Goal: Task Accomplishment & Management: Manage account settings

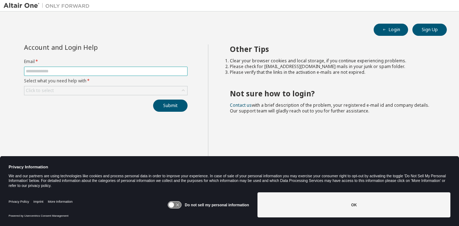
click at [86, 71] on input "text" at bounding box center [106, 71] width 160 height 6
type input "**********"
click at [71, 89] on div "Click to select" at bounding box center [105, 90] width 163 height 9
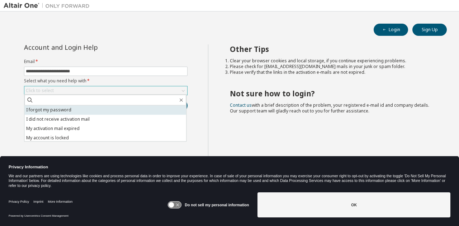
click at [62, 111] on li "I forgot my password" at bounding box center [105, 109] width 162 height 9
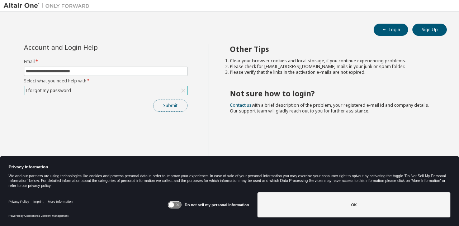
click at [177, 104] on button "Submit" at bounding box center [170, 106] width 34 height 12
click at [171, 108] on button "Submit" at bounding box center [170, 106] width 34 height 12
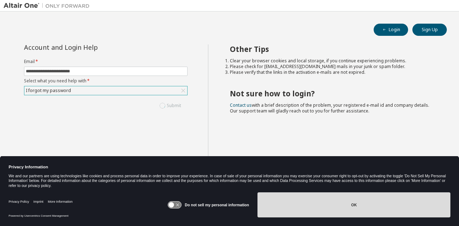
click at [365, 208] on button "OK" at bounding box center [353, 204] width 193 height 25
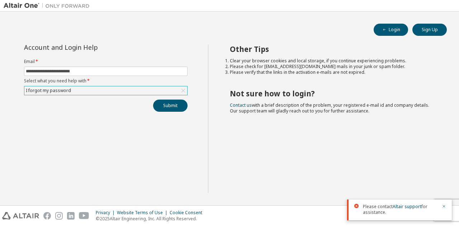
click at [441, 207] on div at bounding box center [441, 209] width 9 height 11
click at [442, 206] on icon "button" at bounding box center [444, 206] width 4 height 4
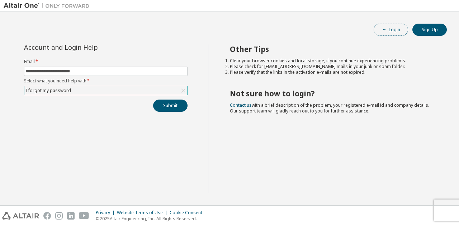
click at [398, 26] on button "Login" at bounding box center [390, 30] width 34 height 12
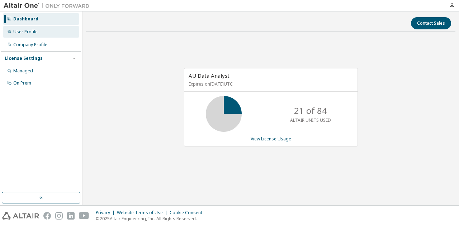
click at [39, 30] on div "User Profile" at bounding box center [41, 31] width 76 height 11
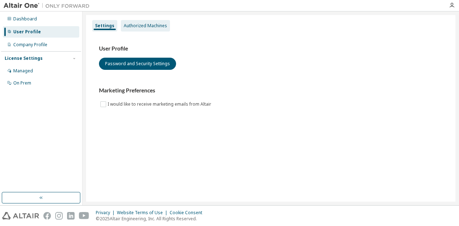
click at [135, 25] on div "Authorized Machines" at bounding box center [145, 26] width 43 height 6
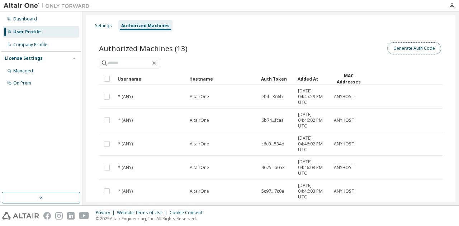
click at [396, 49] on button "Generate Auth Code" at bounding box center [414, 48] width 54 height 12
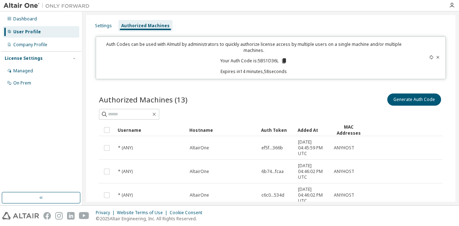
click at [282, 61] on icon at bounding box center [284, 60] width 4 height 5
